Goal: Information Seeking & Learning: Learn about a topic

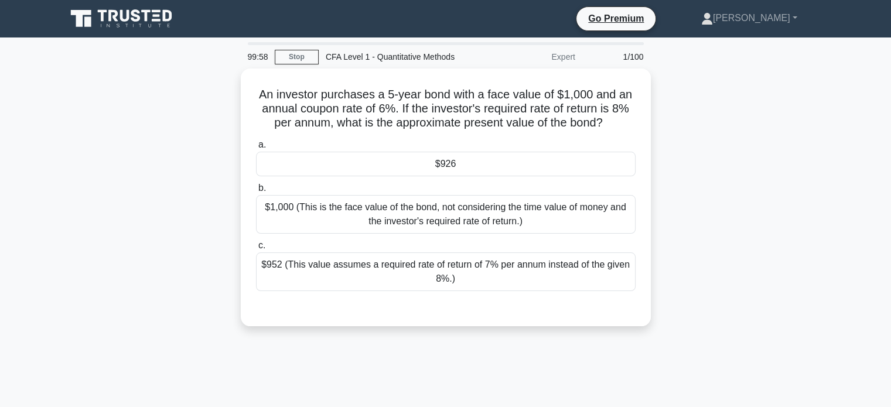
click at [133, 16] on icon at bounding box center [122, 19] width 113 height 22
click at [132, 13] on icon at bounding box center [135, 15] width 9 height 12
click at [775, 27] on link "[PERSON_NAME]" at bounding box center [749, 17] width 152 height 23
click at [305, 55] on link "Stop" at bounding box center [297, 57] width 44 height 15
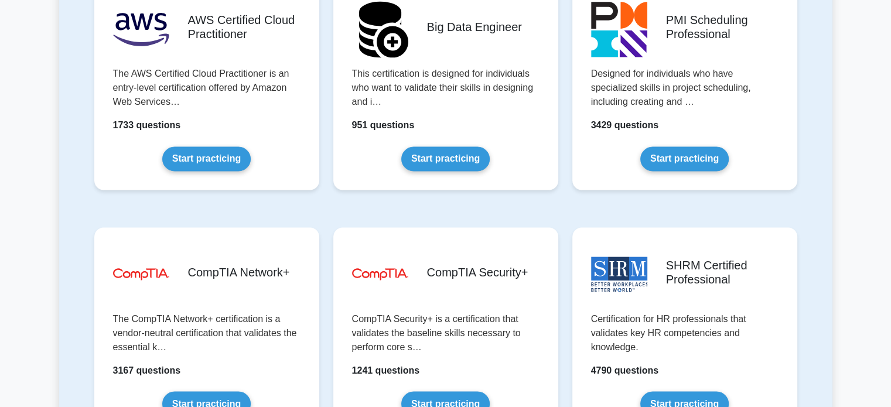
scroll to position [1817, 0]
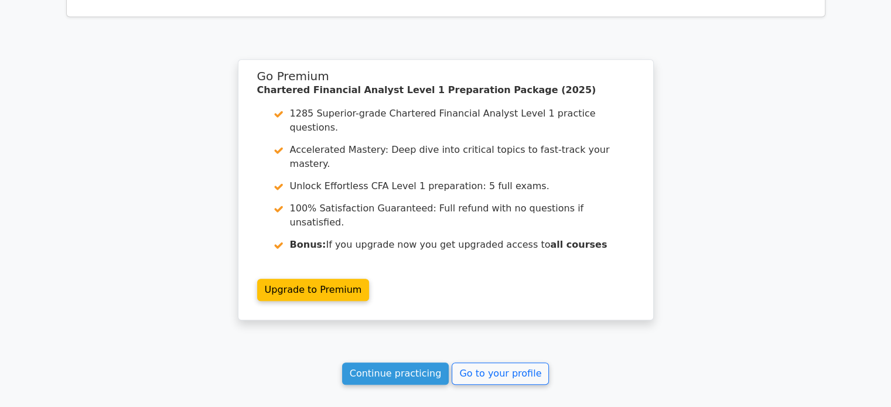
scroll to position [938, 0]
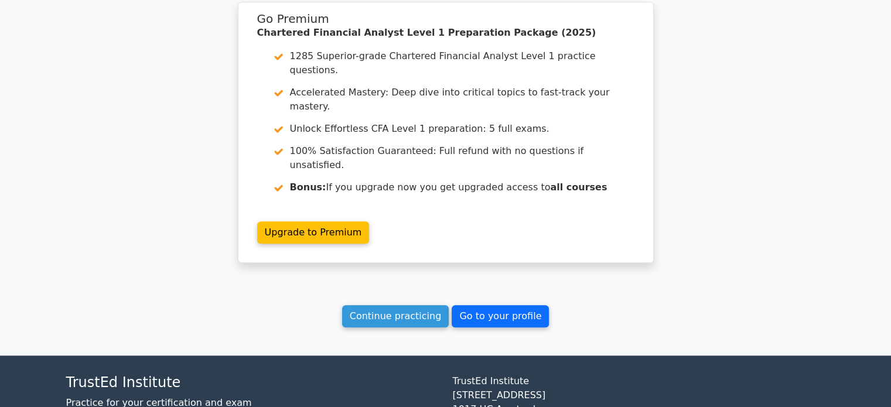
click at [501, 305] on link "Go to your profile" at bounding box center [500, 316] width 97 height 22
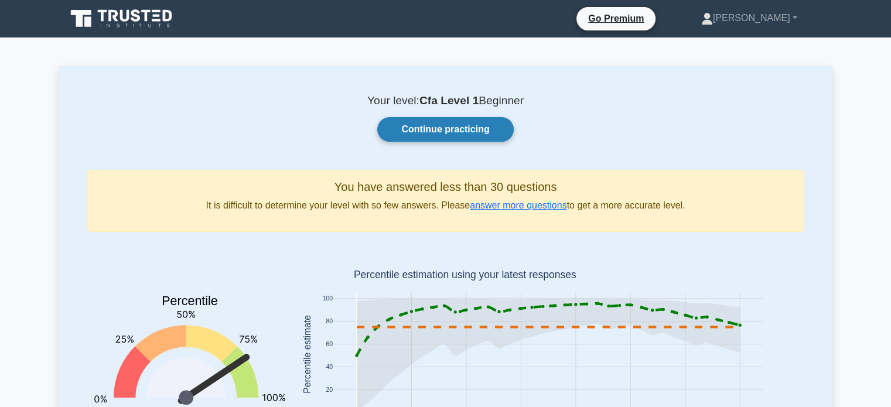
click at [464, 134] on link "Continue practicing" at bounding box center [445, 129] width 136 height 25
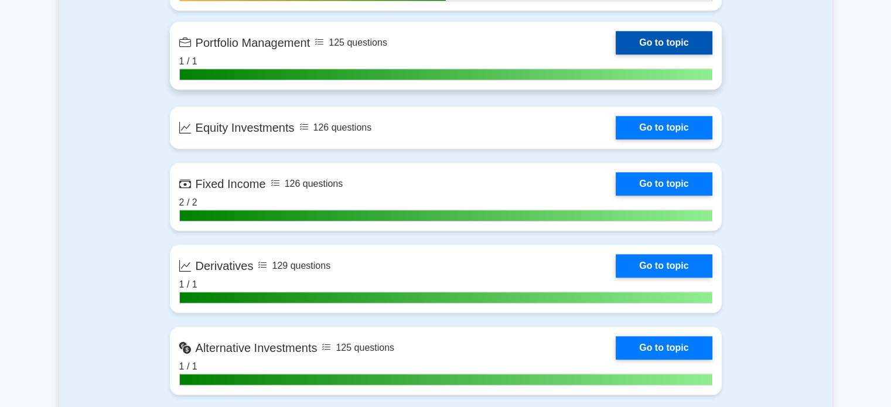
scroll to position [1114, 0]
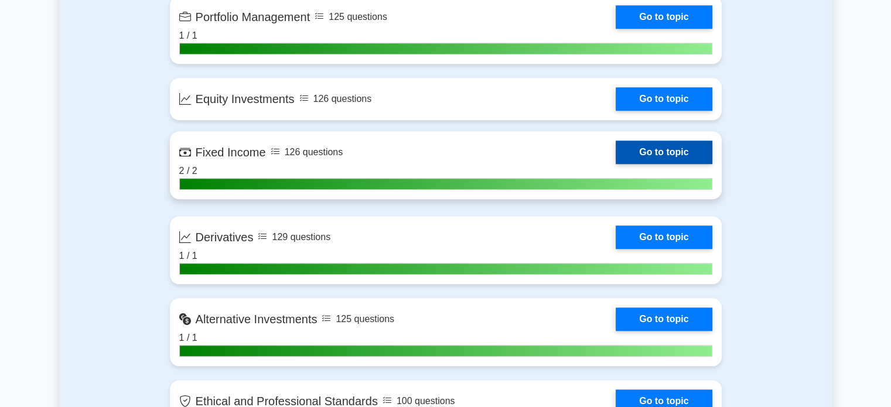
click at [658, 152] on link "Go to topic" at bounding box center [664, 152] width 96 height 23
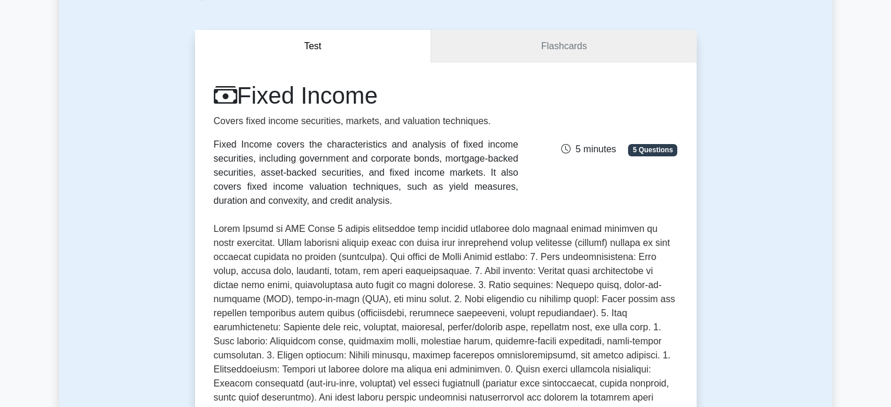
scroll to position [59, 0]
